Goal: Task Accomplishment & Management: Manage account settings

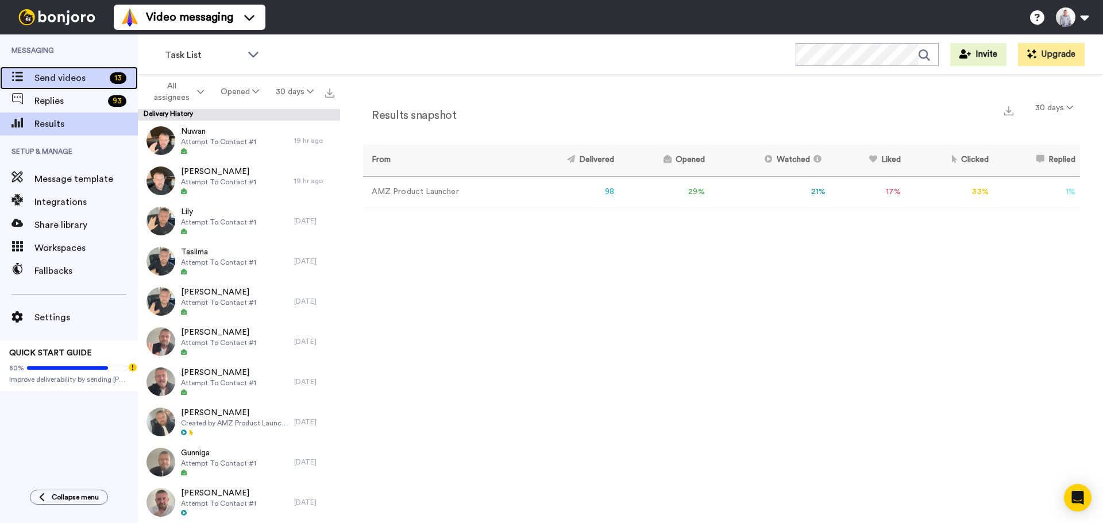
drag, startPoint x: 38, startPoint y: 77, endPoint x: 48, endPoint y: 77, distance: 10.3
click at [38, 77] on span "Send videos" at bounding box center [69, 78] width 71 height 14
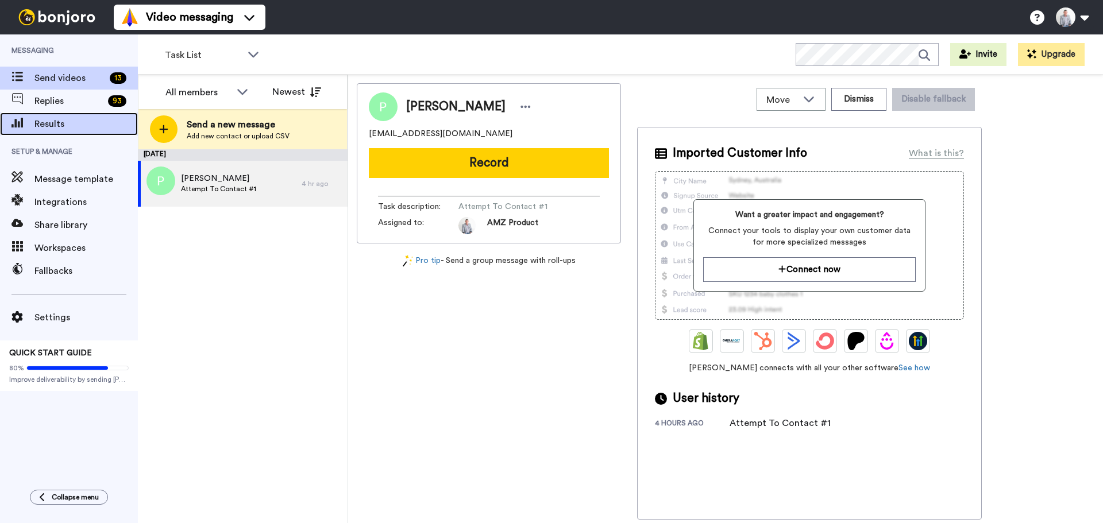
click at [84, 121] on span "Results" at bounding box center [85, 124] width 103 height 14
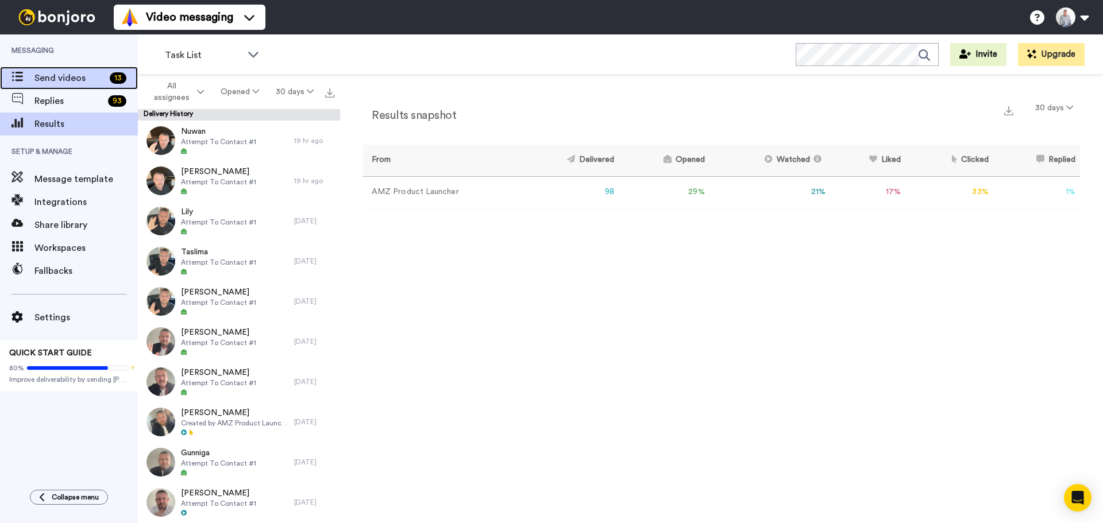
click at [52, 86] on div "Send videos 13" at bounding box center [69, 78] width 138 height 23
